Goal: Information Seeking & Learning: Find specific fact

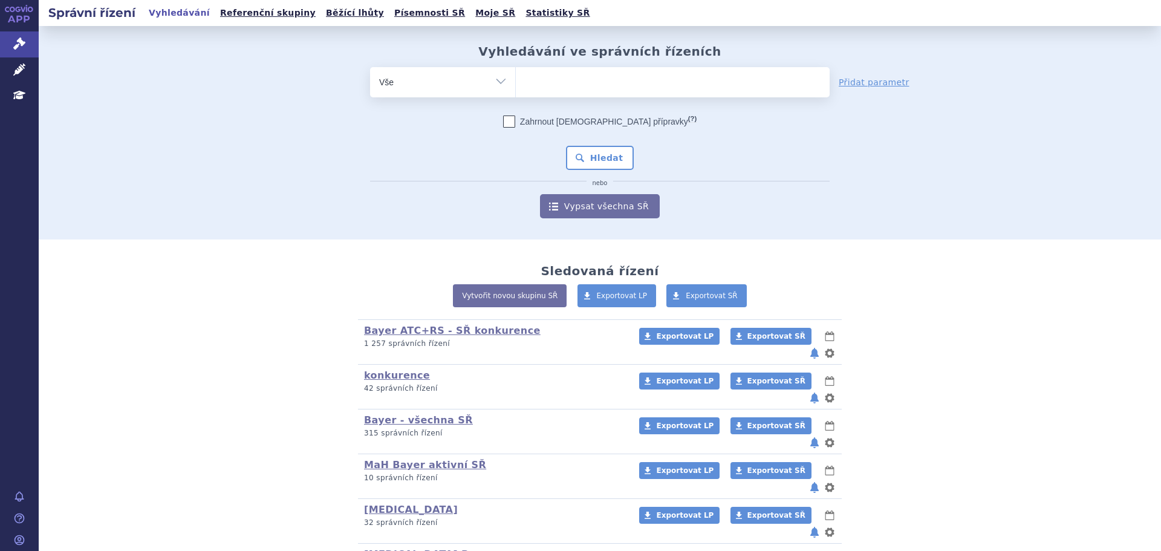
click at [574, 88] on ul at bounding box center [673, 79] width 314 height 25
click at [516, 88] on select at bounding box center [515, 82] width 1 height 30
type input "Y"
type input "Yel"
type input "Ye"
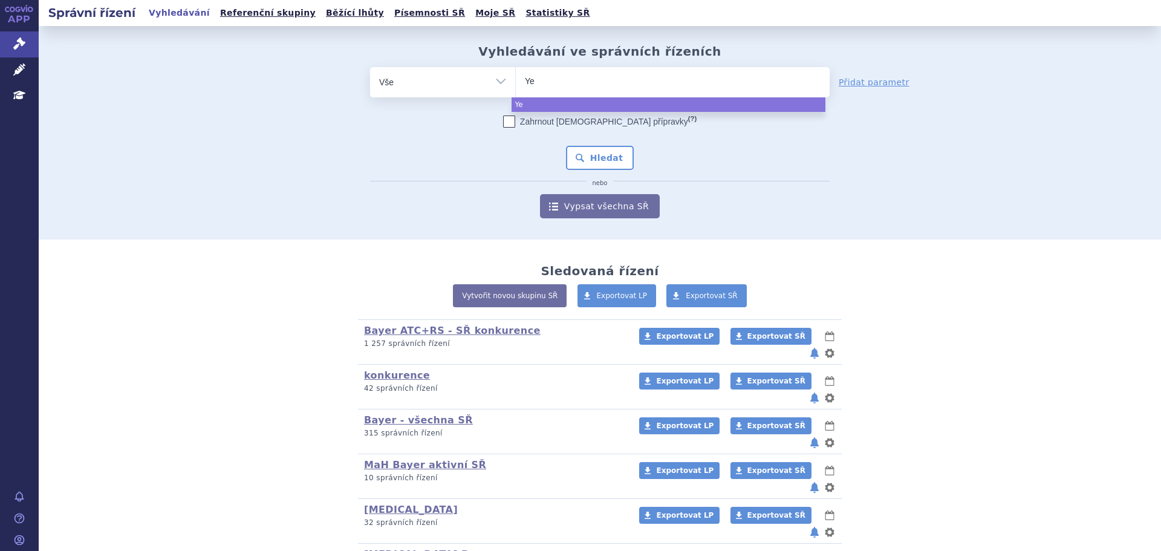
type input "Y"
type input "[PERSON_NAME]"
type input "E"
type input "Bet"
type input "Bete"
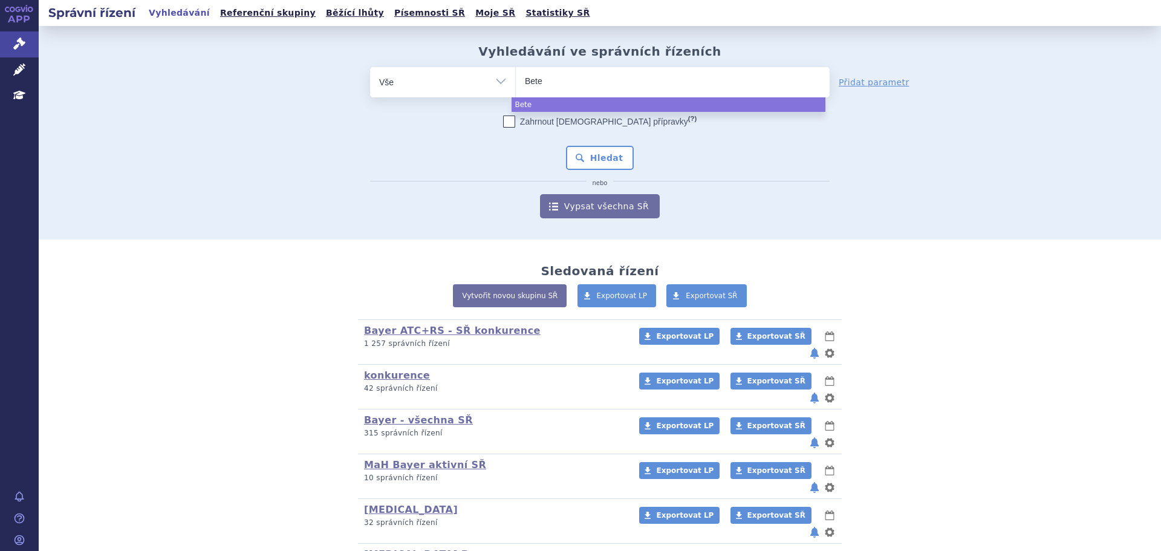
type input "Bet"
type input "Beta"
type input "Betaf"
type input "Betafer"
type input "Betaferon"
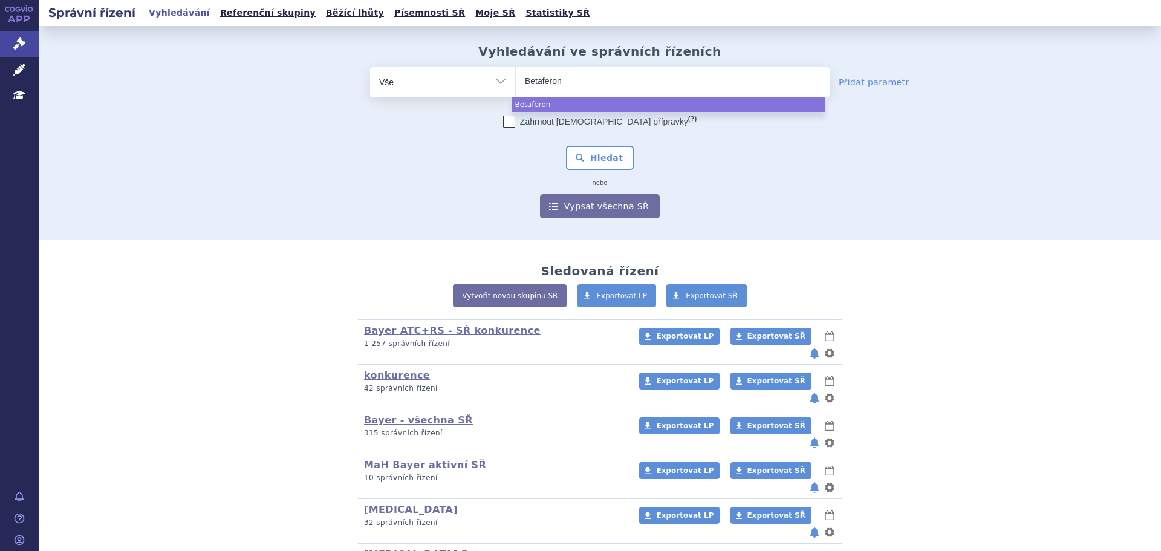
select select "Betaferon"
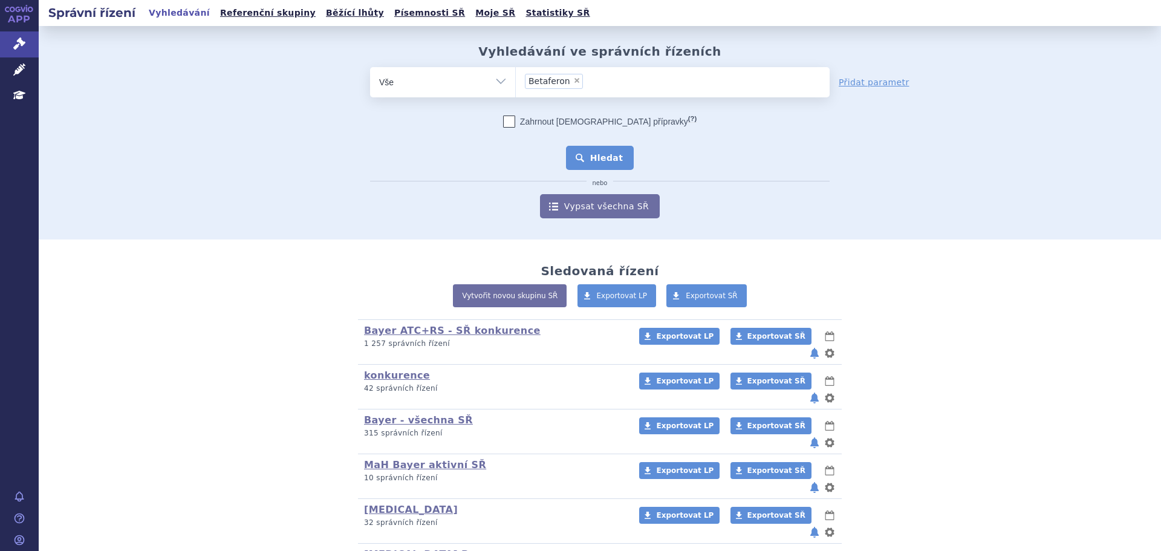
click at [581, 157] on button "Hledat" at bounding box center [600, 158] width 68 height 24
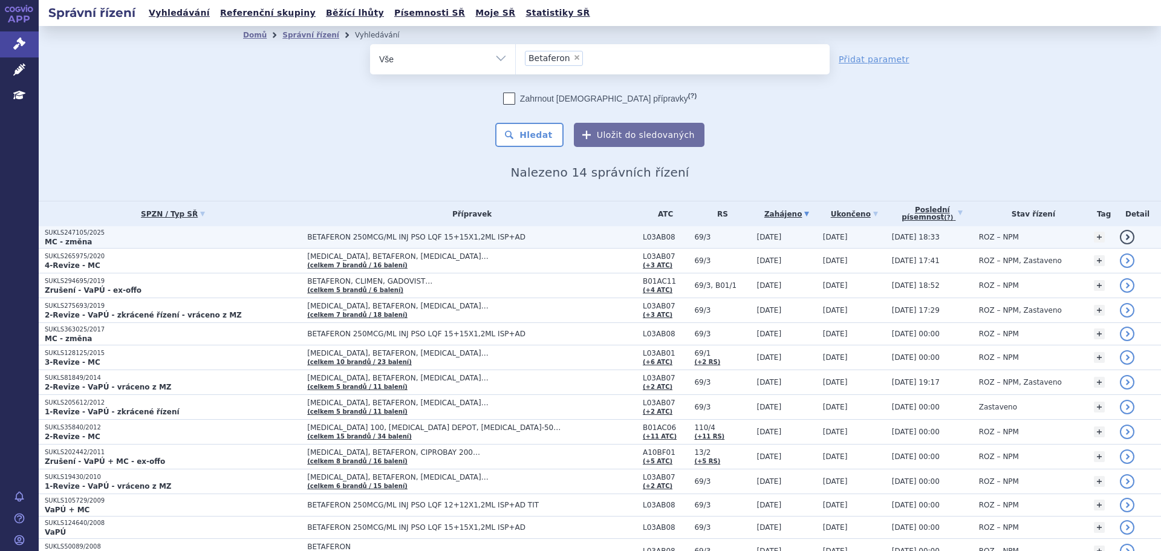
click at [185, 239] on p "MC - změna" at bounding box center [173, 242] width 256 height 10
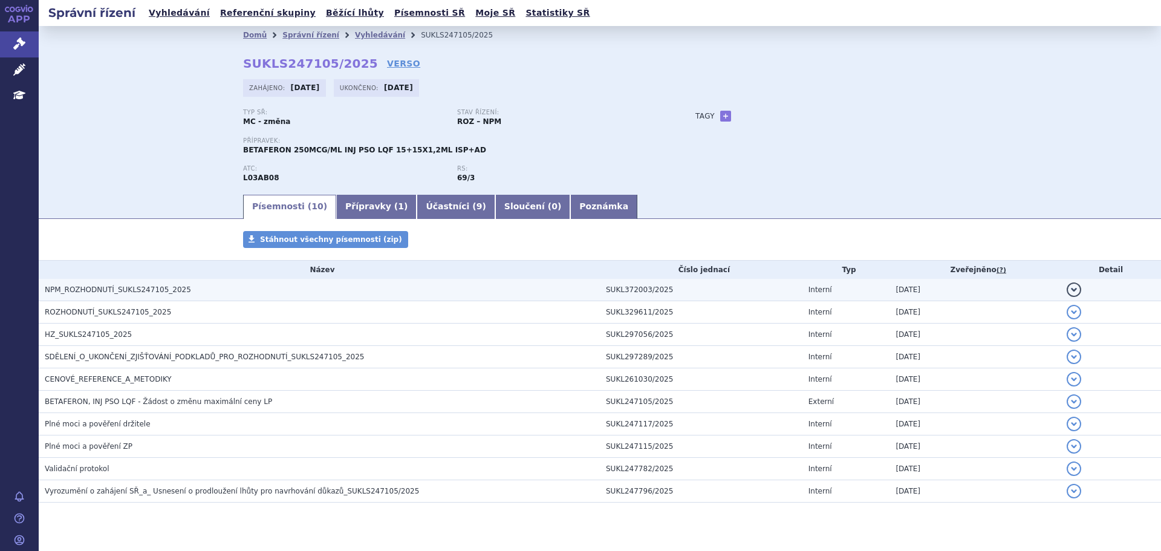
click at [1070, 289] on button "detail" at bounding box center [1074, 289] width 15 height 15
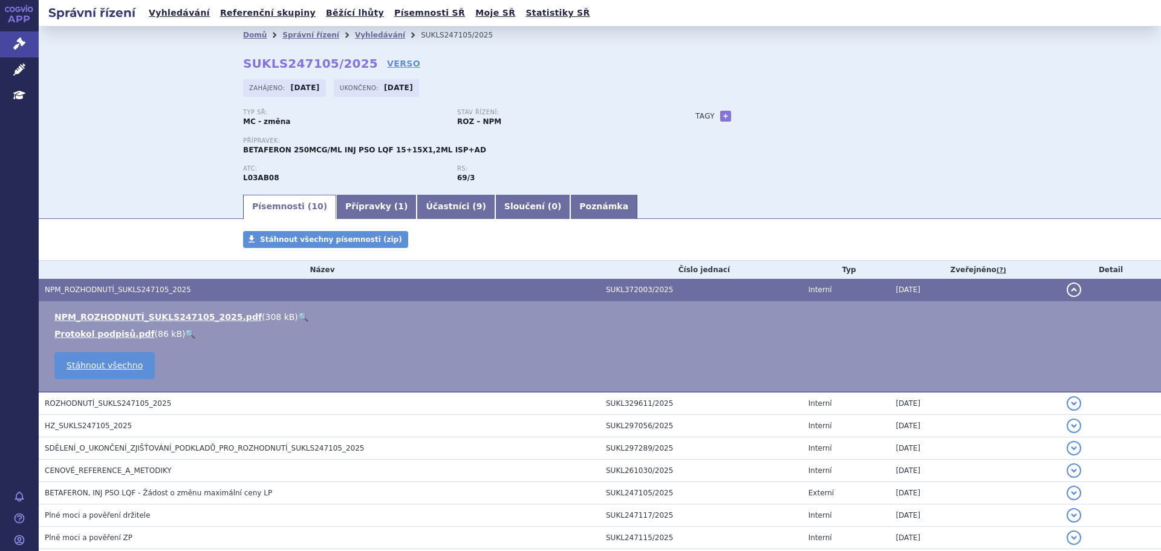
click at [298, 315] on link "🔍" at bounding box center [303, 317] width 10 height 10
